Goal: Transaction & Acquisition: Purchase product/service

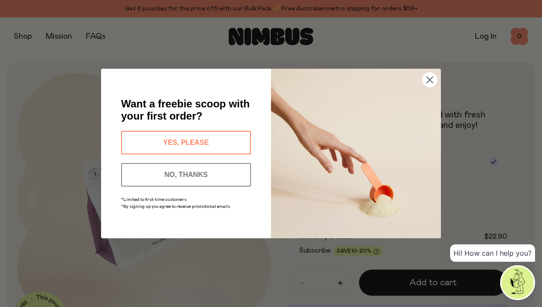
click at [190, 143] on button "YES, PLEASE" at bounding box center [186, 143] width 130 height 24
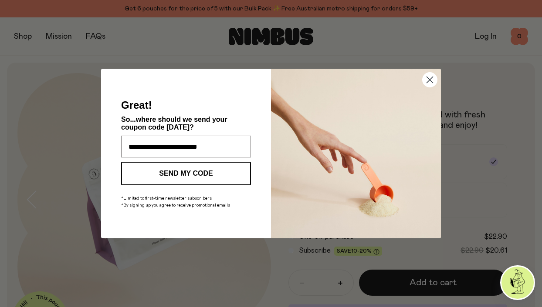
type input "**********"
click at [174, 173] on button "SEND MY CODE" at bounding box center [186, 174] width 130 height 24
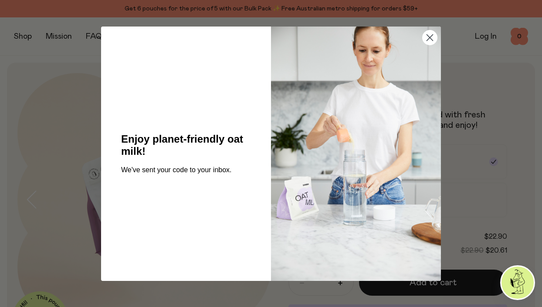
click at [431, 38] on circle "Close dialog" at bounding box center [429, 37] width 14 height 14
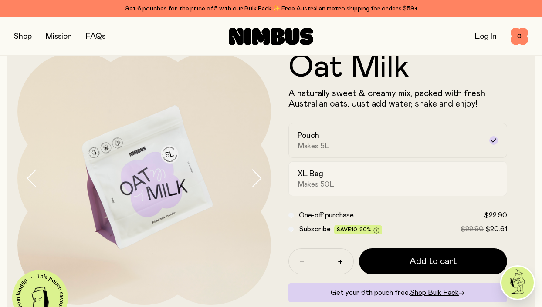
scroll to position [23, 0]
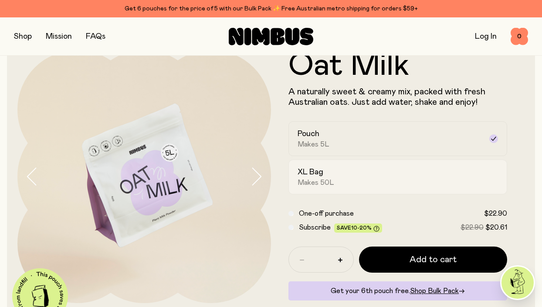
click at [397, 178] on div "XL Bag Makes 50L" at bounding box center [389, 177] width 185 height 20
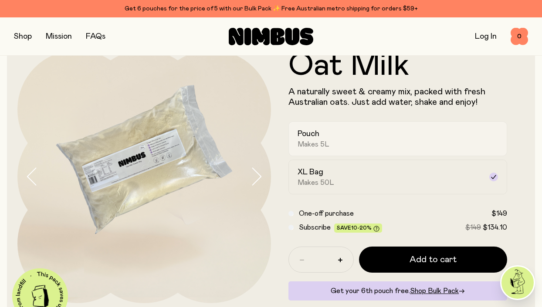
click at [323, 145] on span "Makes 5L" at bounding box center [313, 144] width 32 height 9
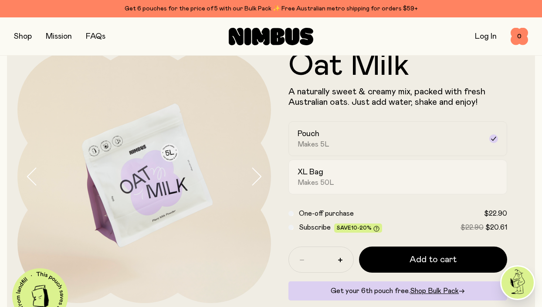
click at [321, 175] on h2 "XL Bag" at bounding box center [310, 172] width 26 height 10
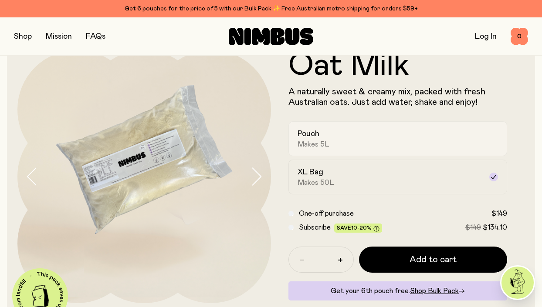
click at [323, 146] on span "Makes 5L" at bounding box center [313, 144] width 32 height 9
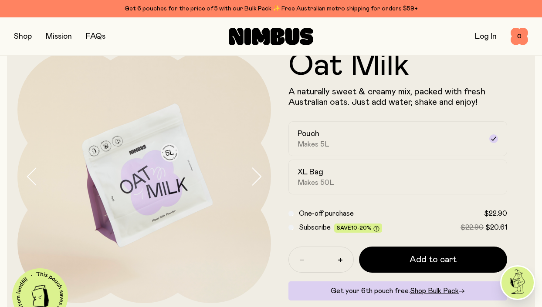
click at [294, 232] on div "Subscribe Save 10-20% $22.90 $20.61" at bounding box center [397, 227] width 219 height 10
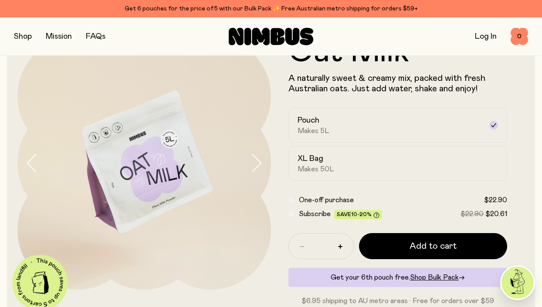
scroll to position [0, 0]
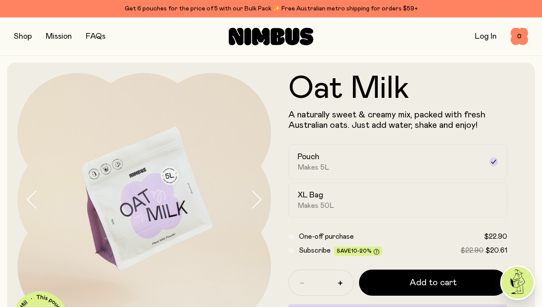
click at [31, 36] on button "button" at bounding box center [23, 36] width 18 height 12
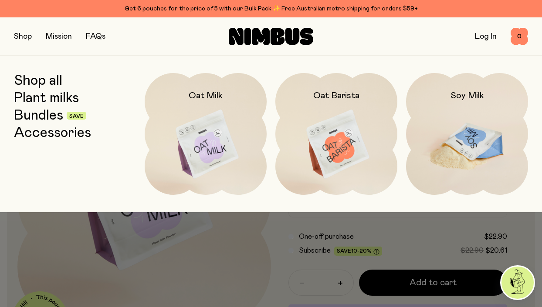
click at [452, 139] on img at bounding box center [467, 144] width 122 height 143
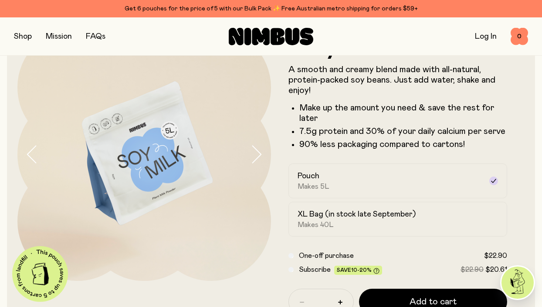
scroll to position [54, 0]
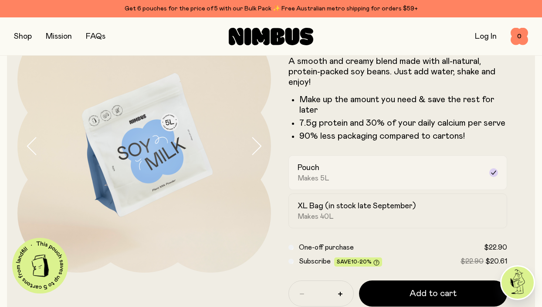
click at [411, 173] on div "Pouch Makes 5L" at bounding box center [389, 173] width 185 height 20
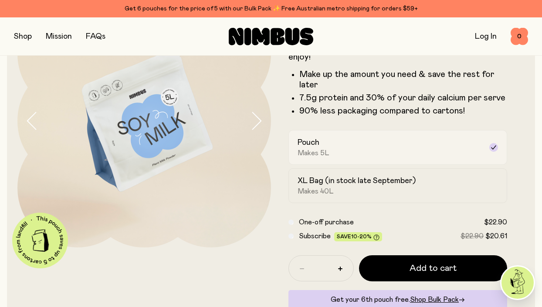
scroll to position [81, 0]
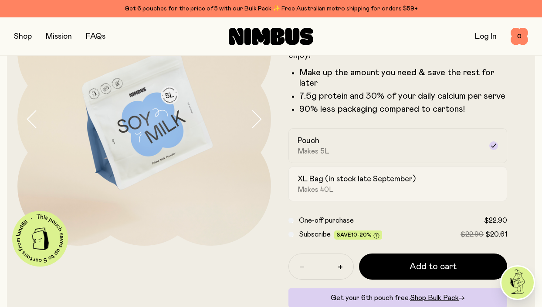
click at [393, 195] on label "XL Bag (in stock late September) Makes 40L" at bounding box center [397, 184] width 219 height 35
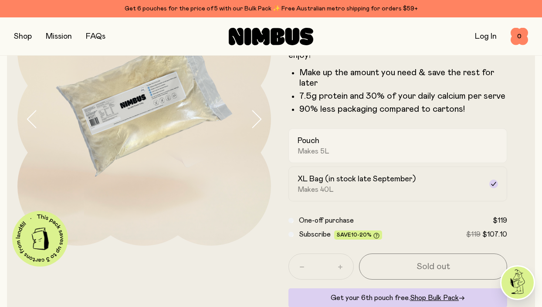
click at [385, 158] on label "Pouch Makes 5L" at bounding box center [397, 145] width 219 height 35
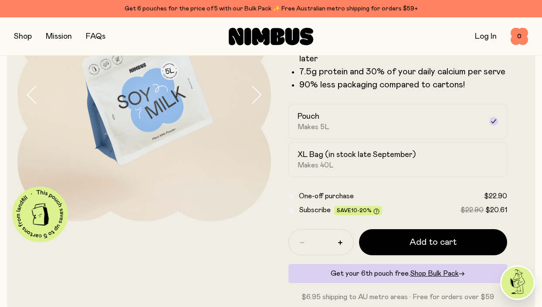
scroll to position [105, 0]
